Goal: Transaction & Acquisition: Purchase product/service

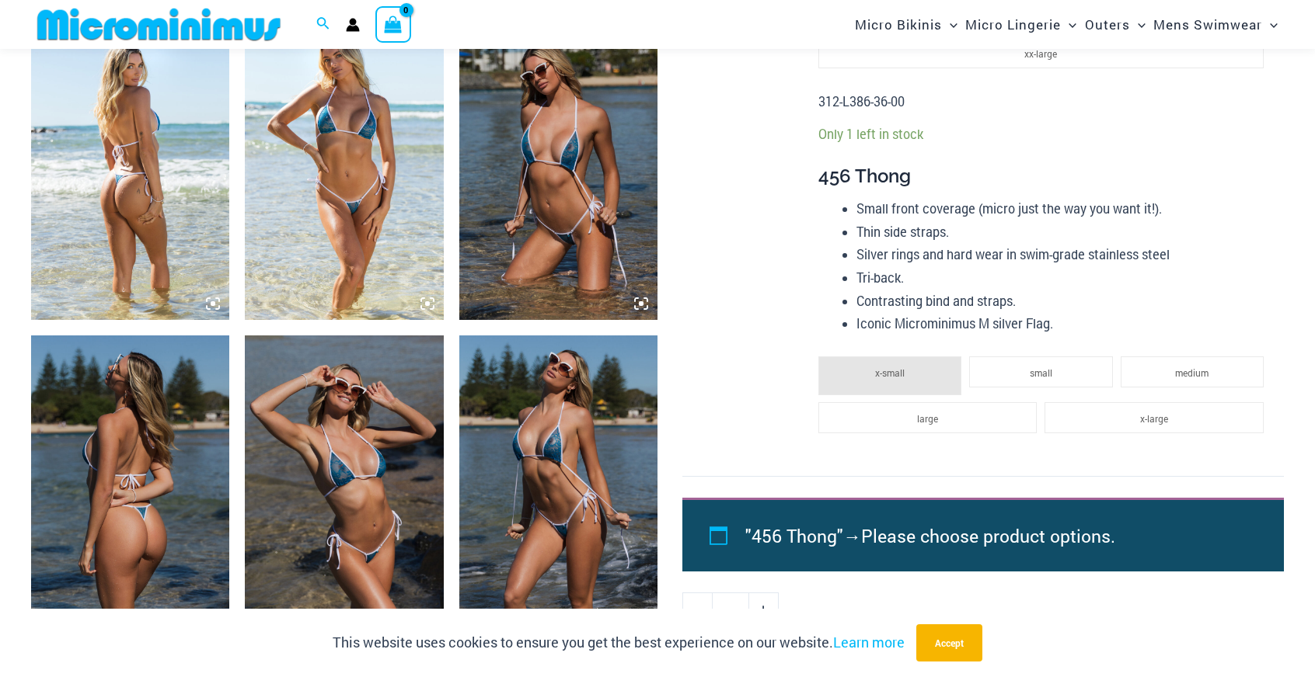
scroll to position [1074, 0]
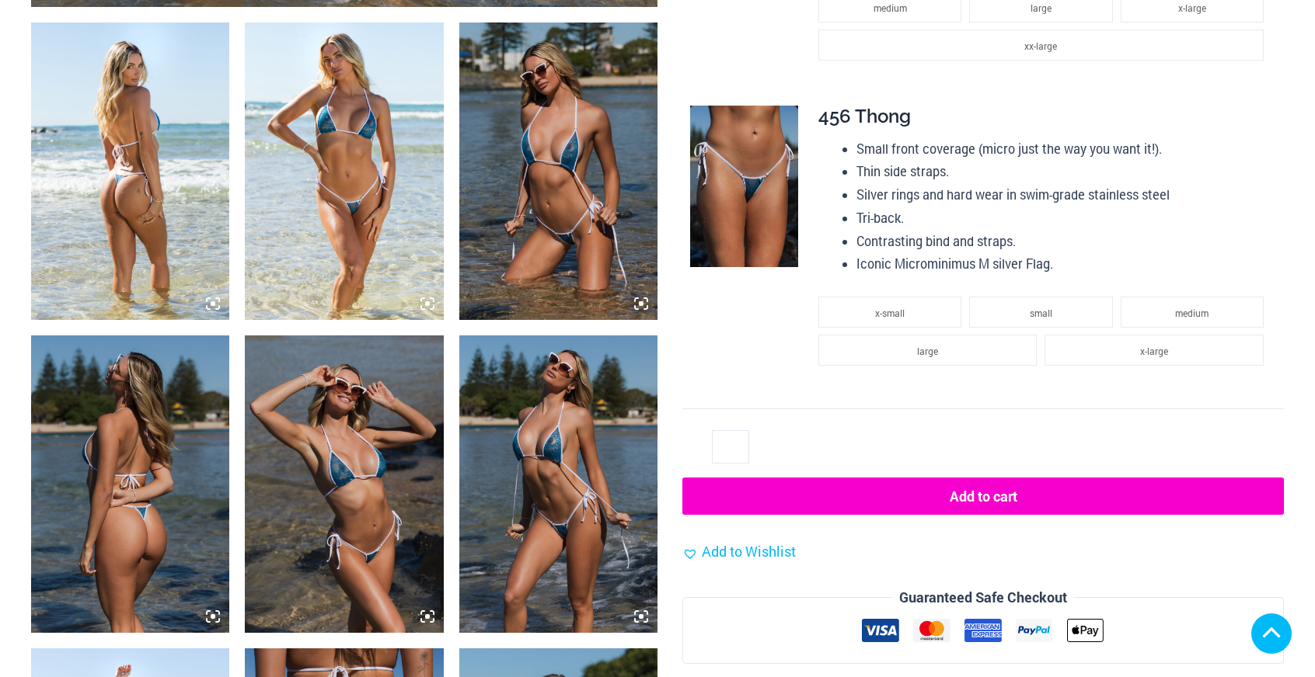
scroll to position [1078, 0]
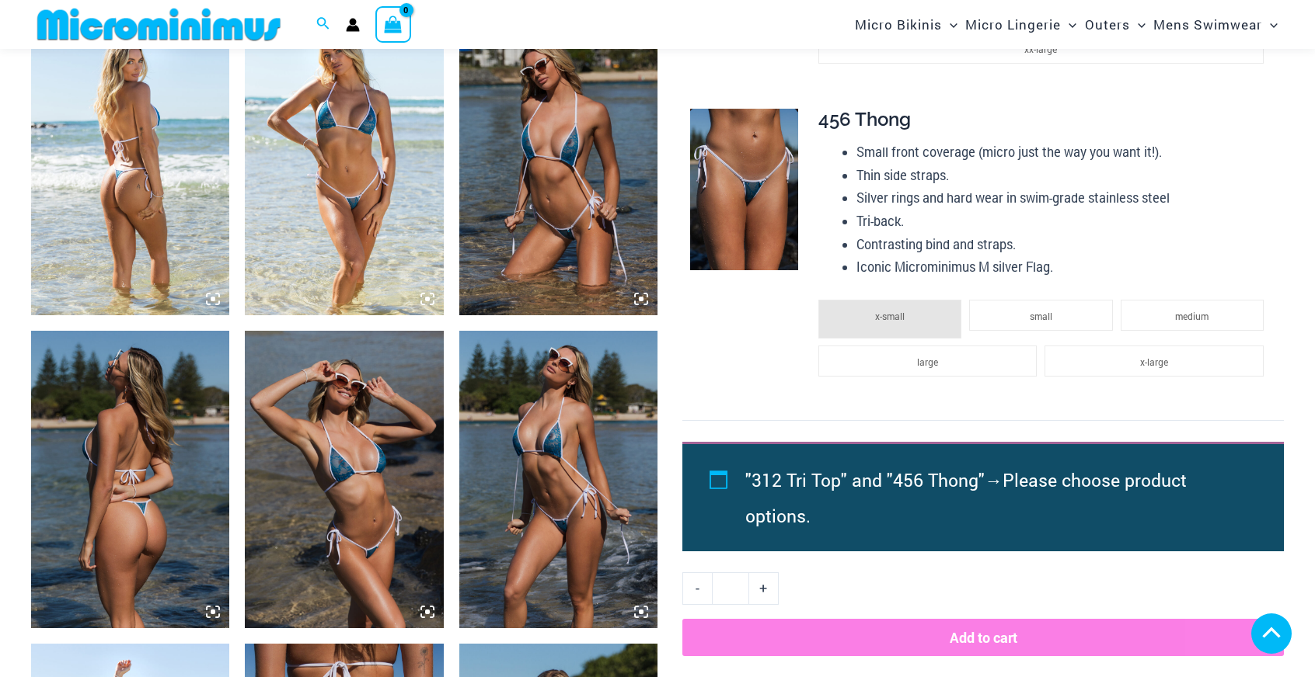
click at [905, 337] on li "x-small" at bounding box center [889, 319] width 143 height 39
click at [1008, 321] on li "small" at bounding box center [1040, 315] width 143 height 31
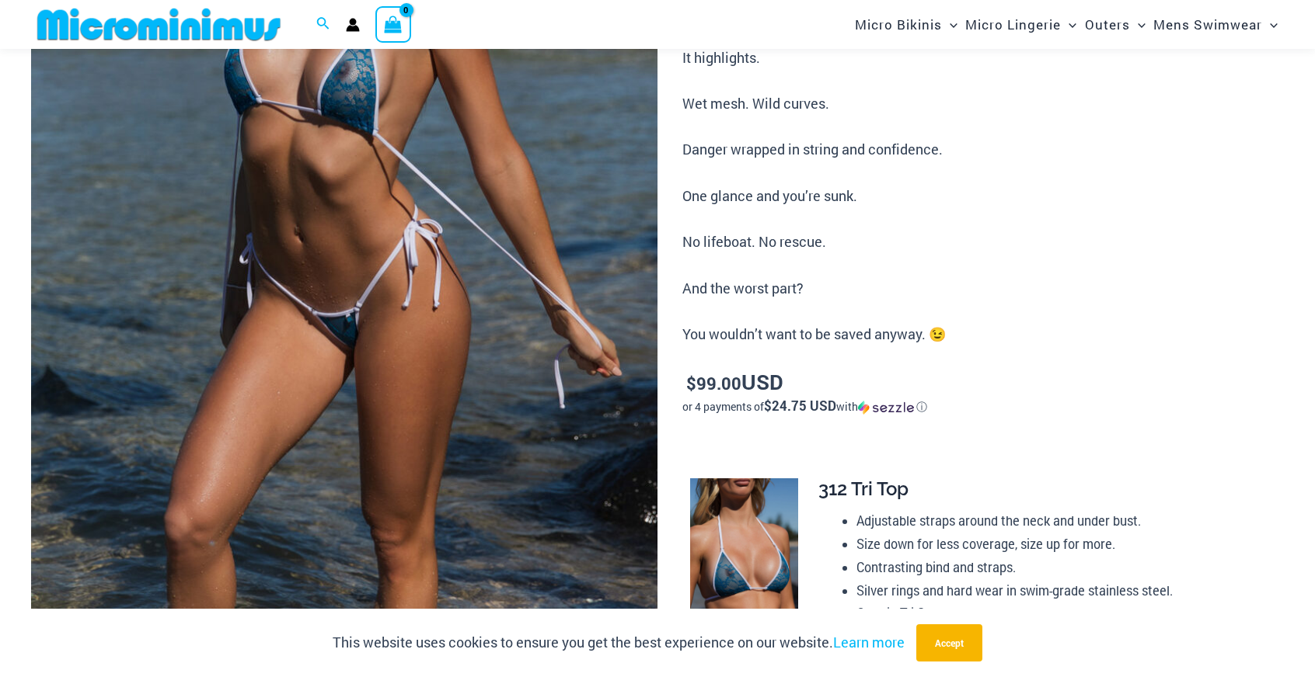
scroll to position [0, 0]
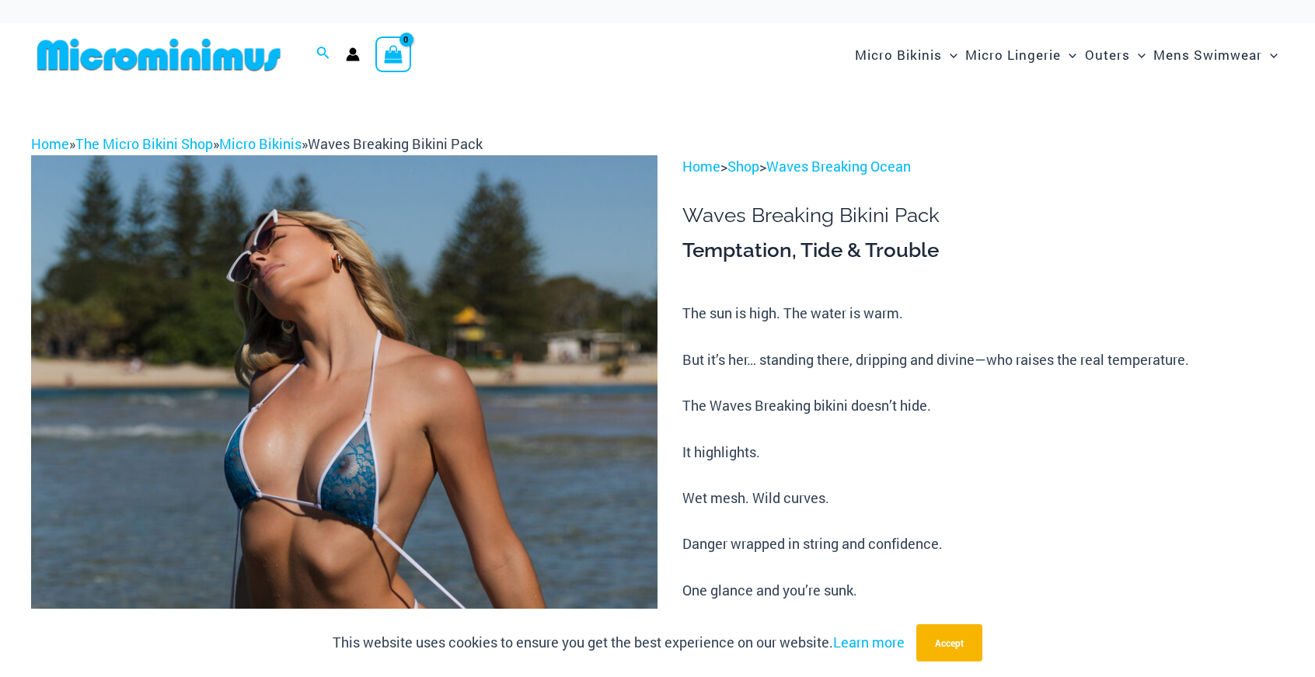
click at [219, 57] on img at bounding box center [159, 54] width 256 height 35
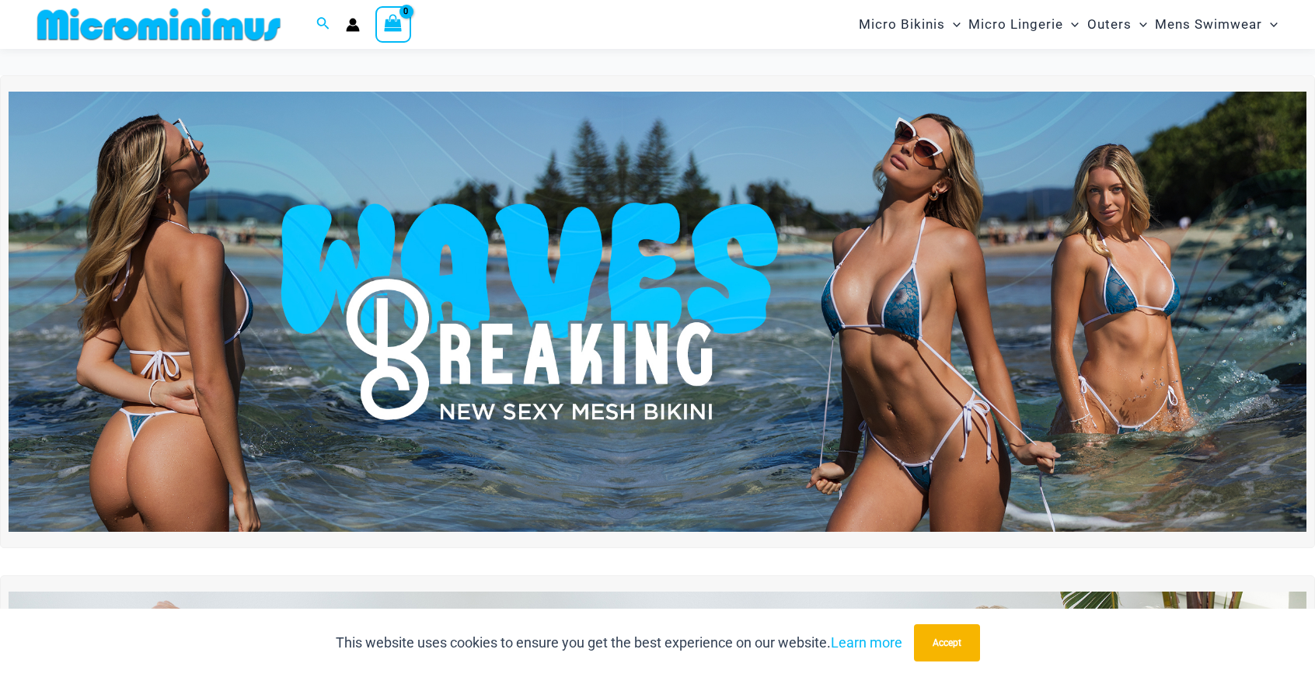
scroll to position [578, 0]
